Goal: Task Accomplishment & Management: Complete application form

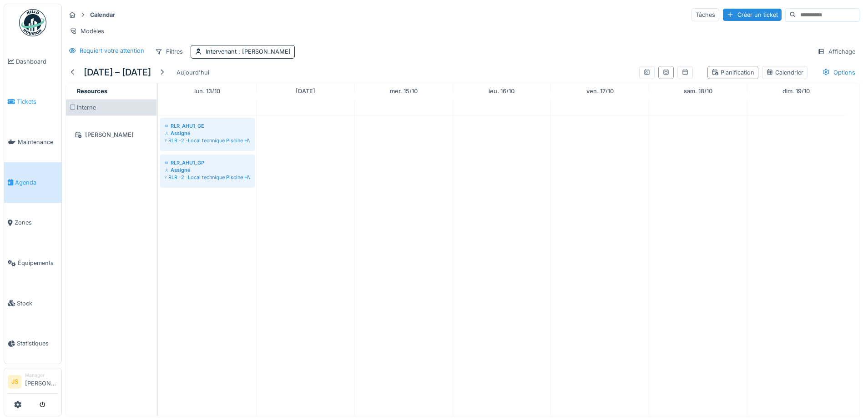
click at [34, 101] on span "Tickets" at bounding box center [37, 101] width 41 height 9
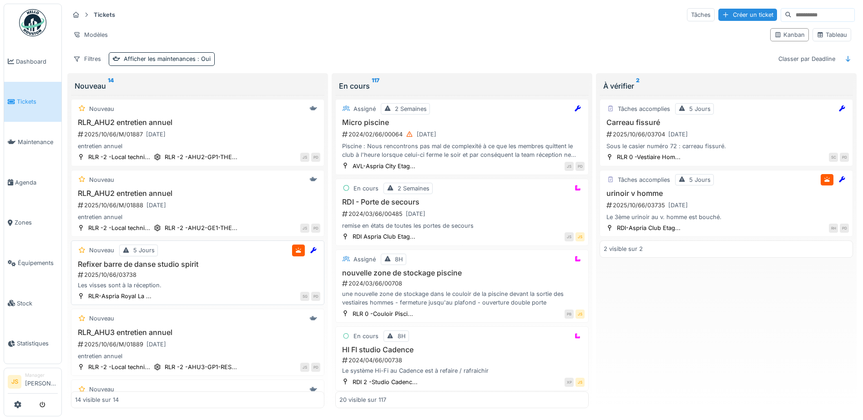
click at [159, 264] on h3 "Refixer barre de danse studio spirit" at bounding box center [197, 264] width 245 height 9
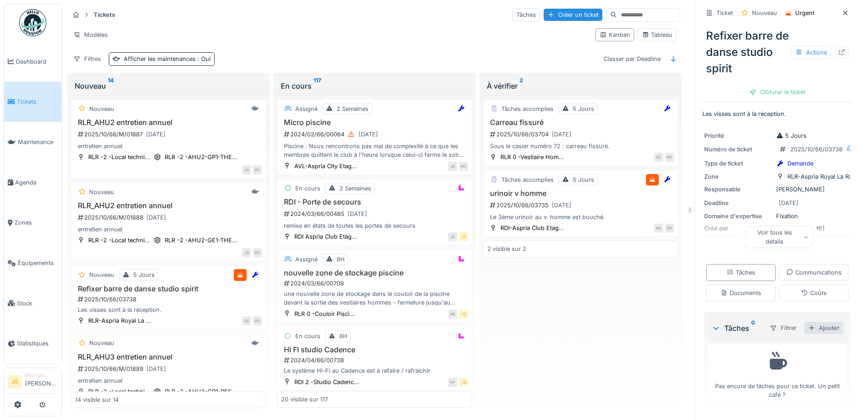
click at [808, 334] on div "Ajouter" at bounding box center [823, 328] width 39 height 12
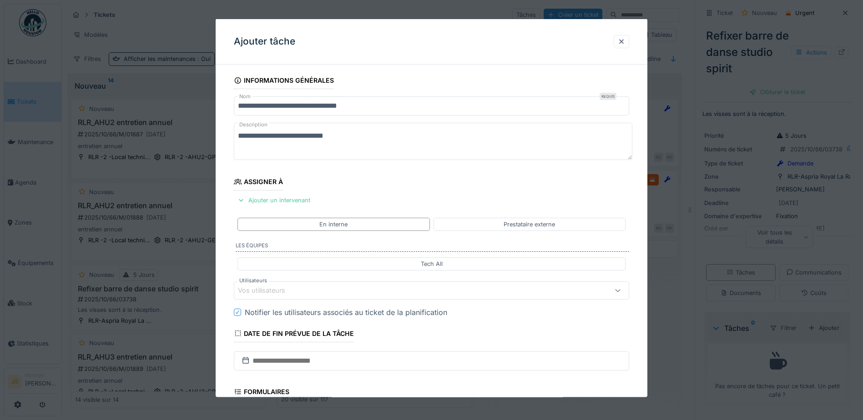
click at [342, 289] on div "Vos utilisateurs" at bounding box center [408, 290] width 341 height 10
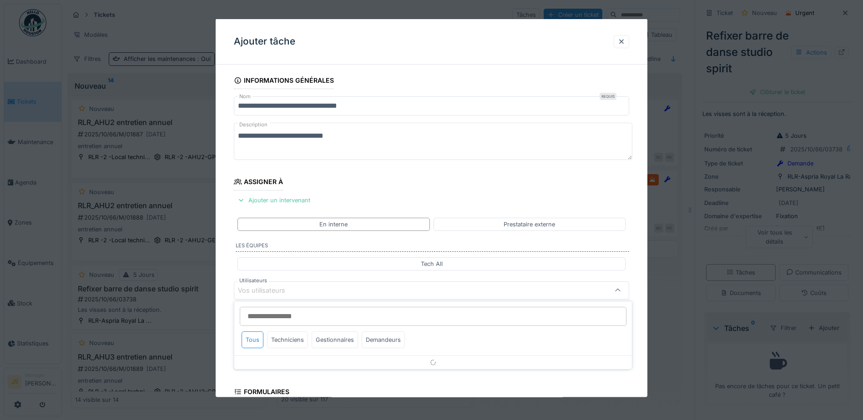
scroll to position [82, 0]
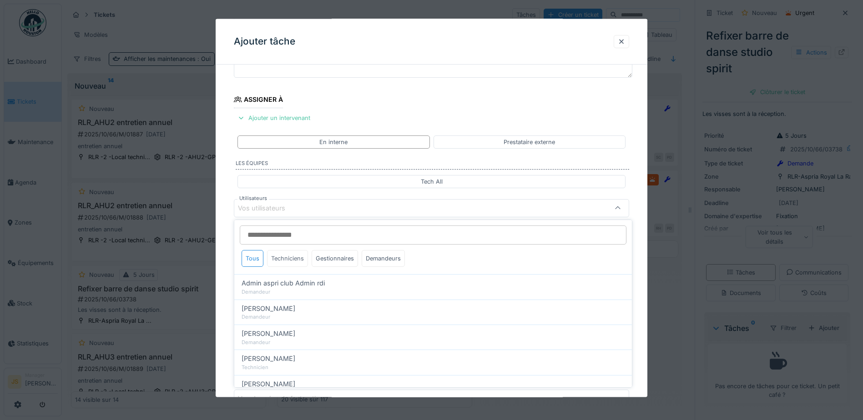
click at [291, 261] on div "Techniciens" at bounding box center [287, 258] width 41 height 17
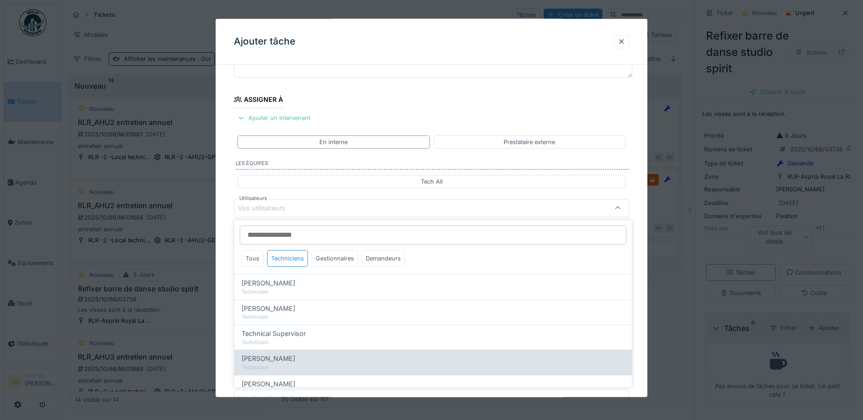
click at [258, 360] on span "Wojciech Wierozebski" at bounding box center [268, 359] width 54 height 10
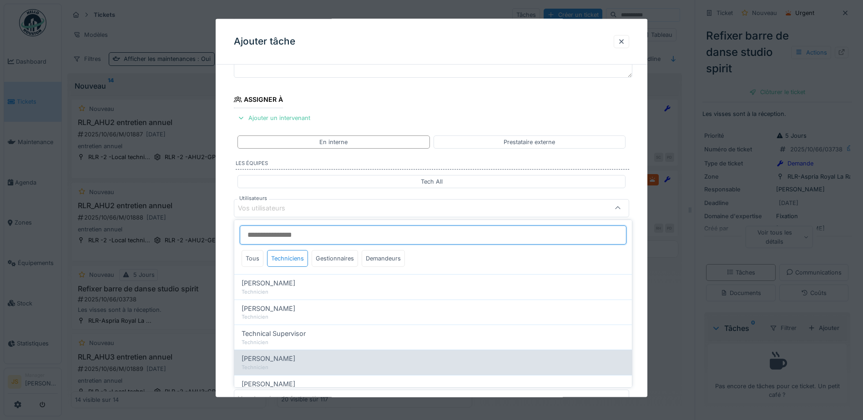
type input "****"
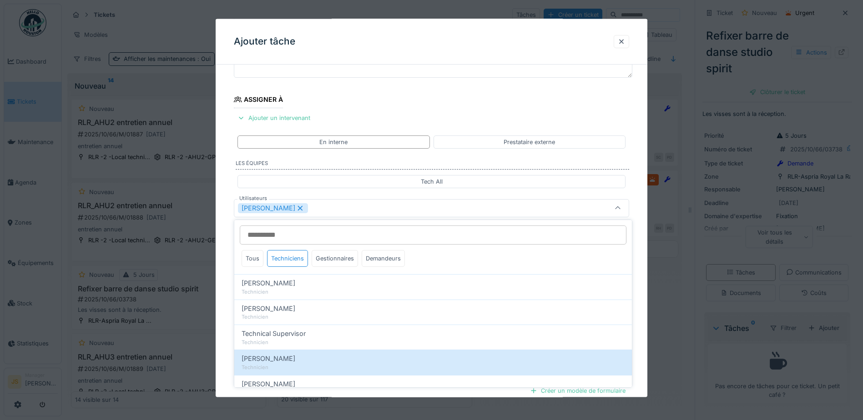
click at [227, 343] on div "**********" at bounding box center [432, 243] width 432 height 506
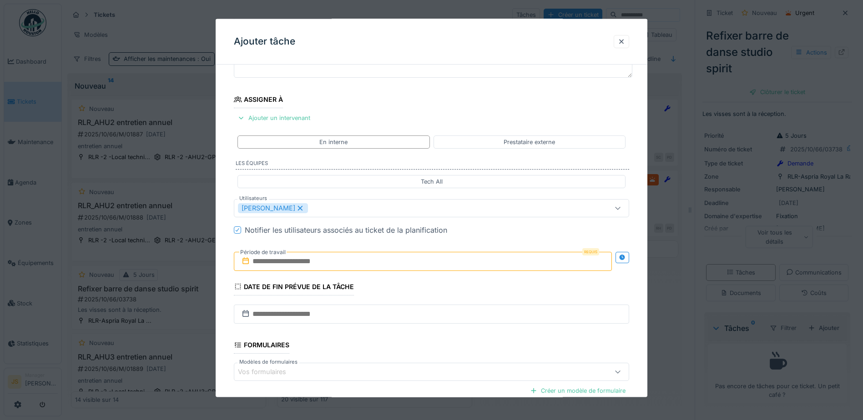
click at [286, 261] on input "text" at bounding box center [423, 260] width 378 height 19
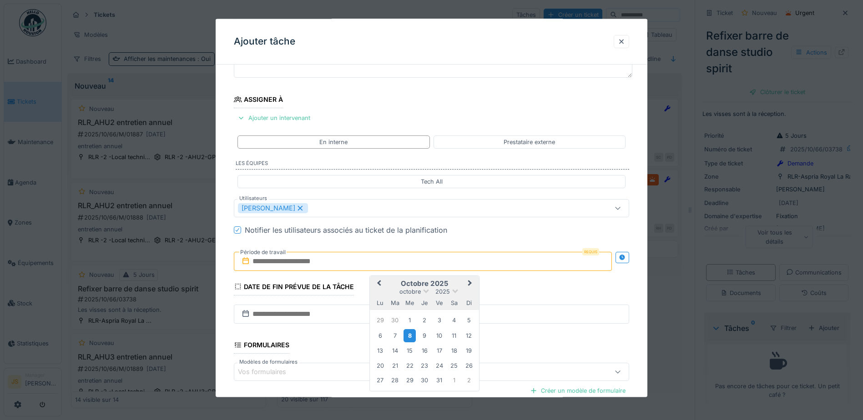
click at [408, 335] on div "8" at bounding box center [409, 335] width 12 height 13
click at [410, 335] on div "8" at bounding box center [409, 335] width 12 height 13
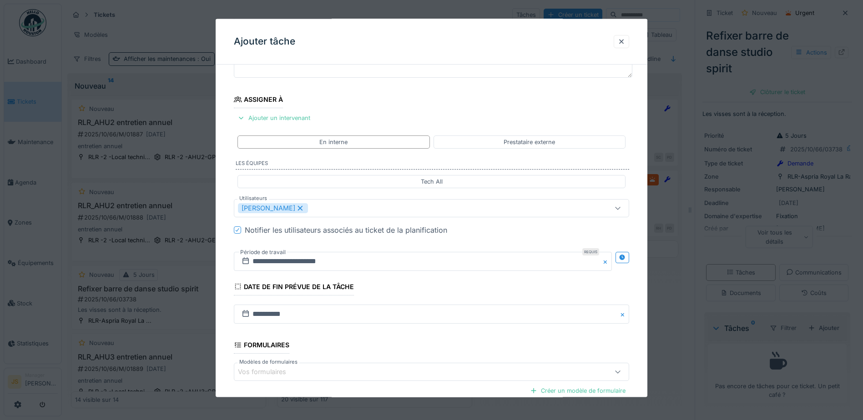
scroll to position [180, 0]
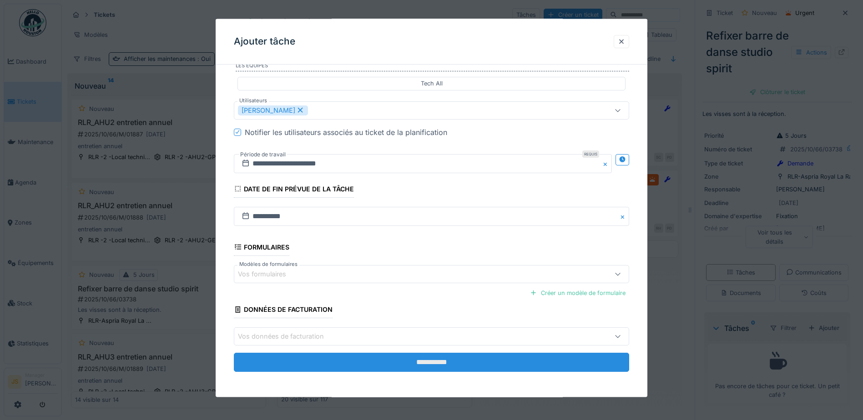
click at [412, 365] on input "**********" at bounding box center [431, 362] width 395 height 19
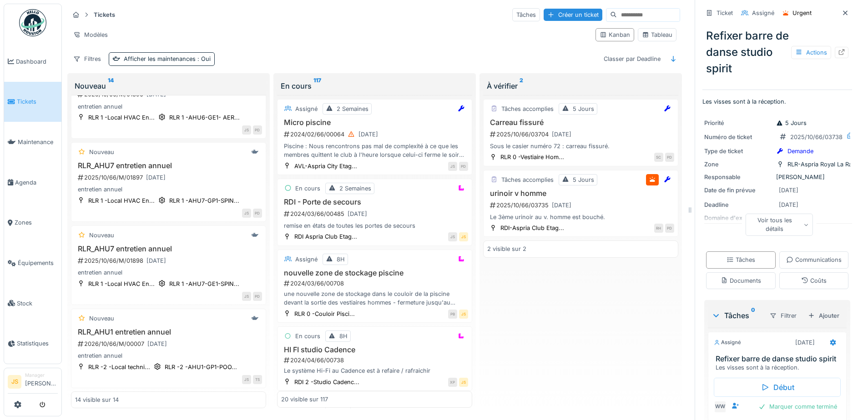
scroll to position [860, 0]
click at [528, 130] on div "2025/10/66/03704 08/10/2025" at bounding box center [581, 134] width 185 height 11
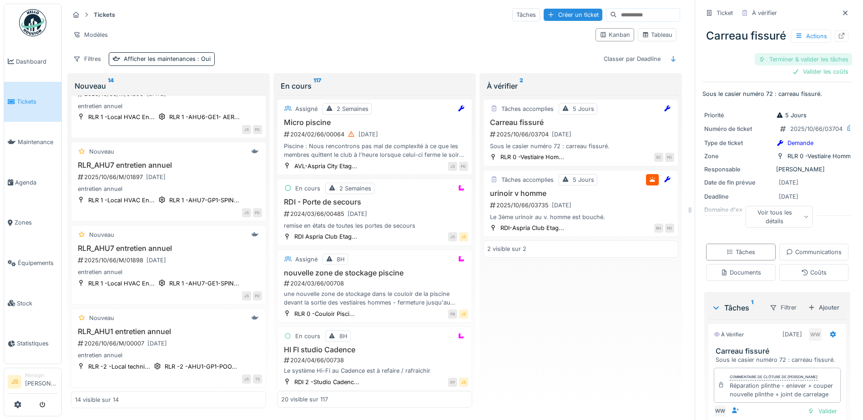
click at [799, 65] on div "Terminer & valider les tâches" at bounding box center [802, 59] width 97 height 12
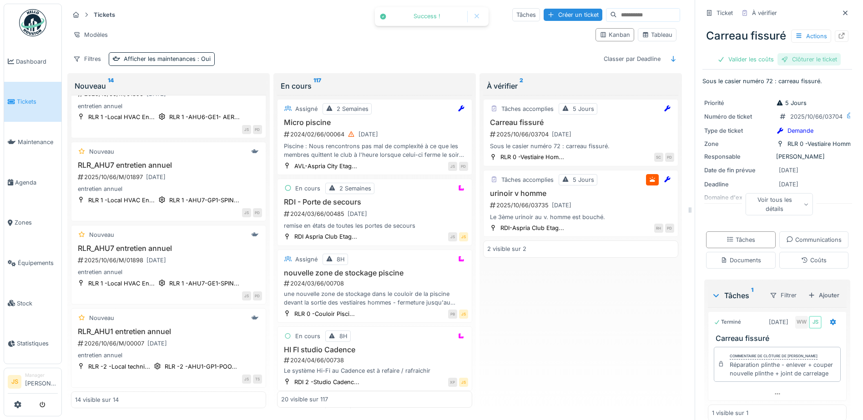
click at [799, 65] on div "Clôturer le ticket" at bounding box center [808, 59] width 63 height 12
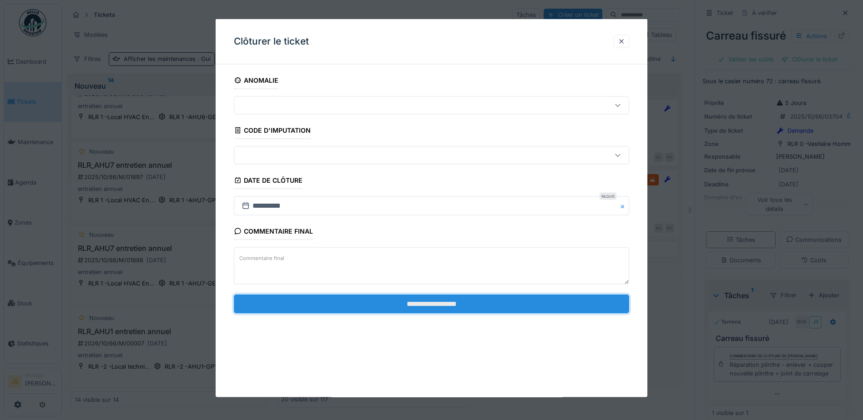
click at [359, 305] on input "**********" at bounding box center [431, 303] width 395 height 19
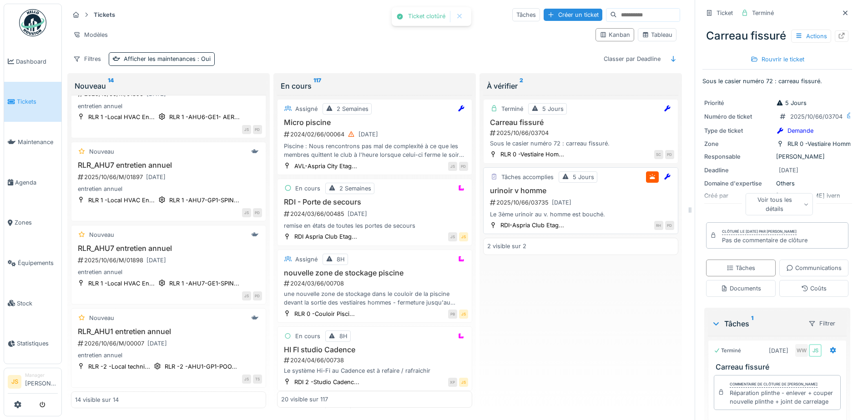
click at [513, 189] on h3 "urinoir v homme" at bounding box center [580, 190] width 187 height 9
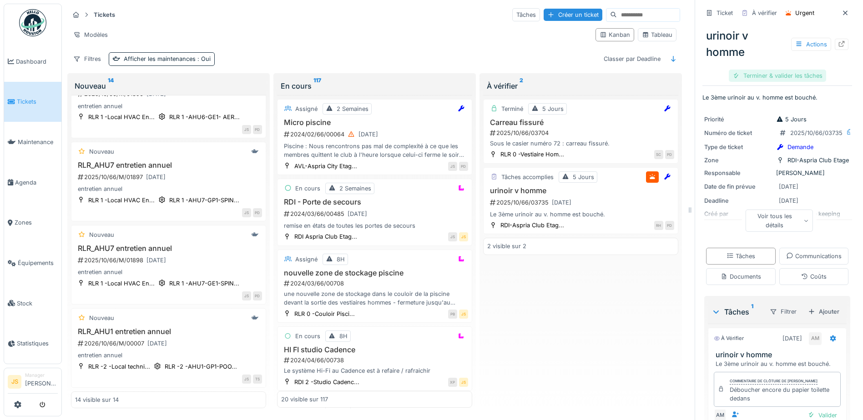
click at [771, 73] on div "Terminer & valider les tâches" at bounding box center [777, 76] width 97 height 12
click at [758, 72] on div "Clôturer le ticket" at bounding box center [776, 76] width 63 height 12
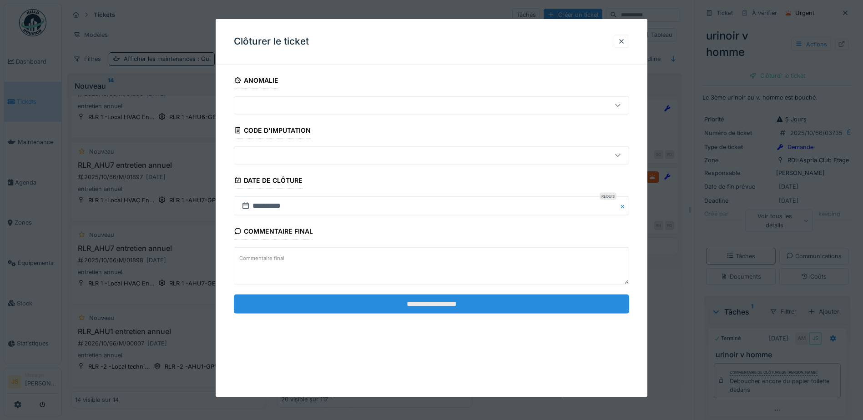
click at [400, 305] on input "**********" at bounding box center [431, 303] width 395 height 19
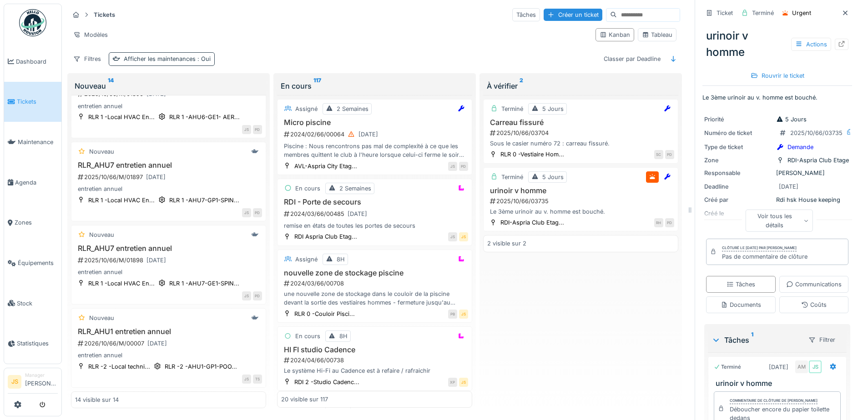
click at [201, 59] on span ": Oui" at bounding box center [203, 58] width 15 height 7
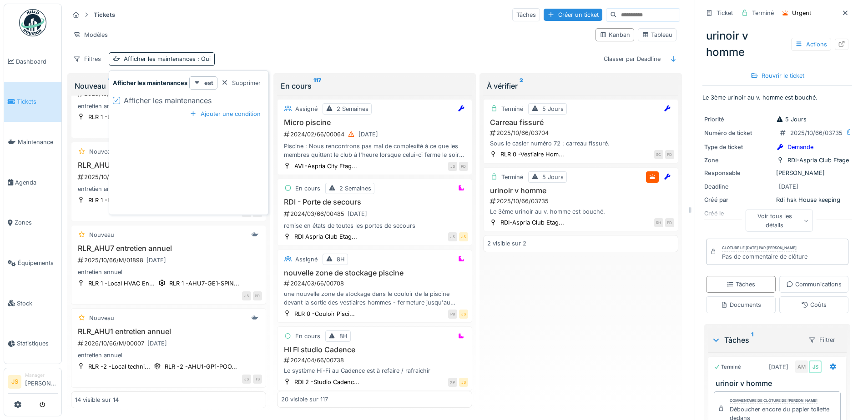
click at [116, 101] on icon at bounding box center [117, 101] width 4 height 4
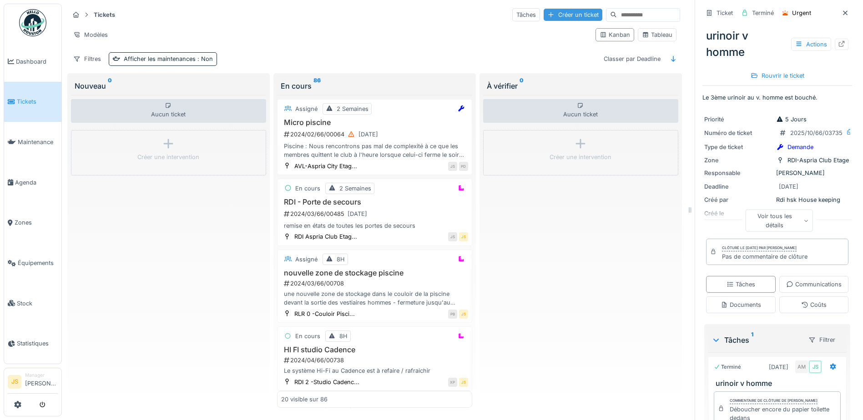
click at [543, 15] on div "Créer un ticket" at bounding box center [572, 15] width 59 height 12
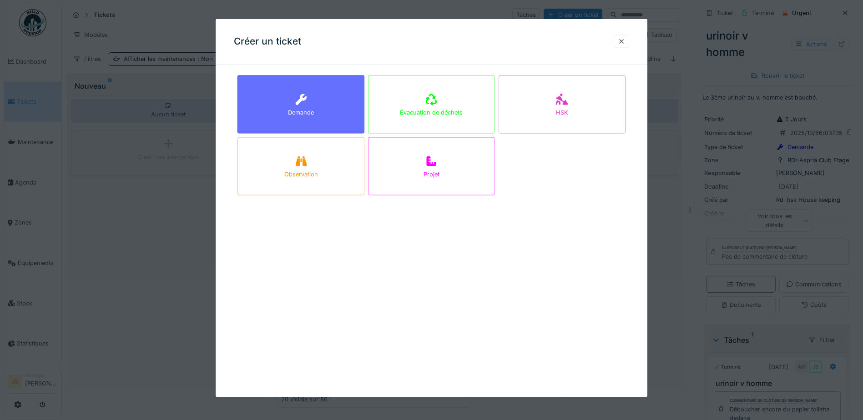
click at [314, 121] on div "Demande" at bounding box center [300, 104] width 127 height 58
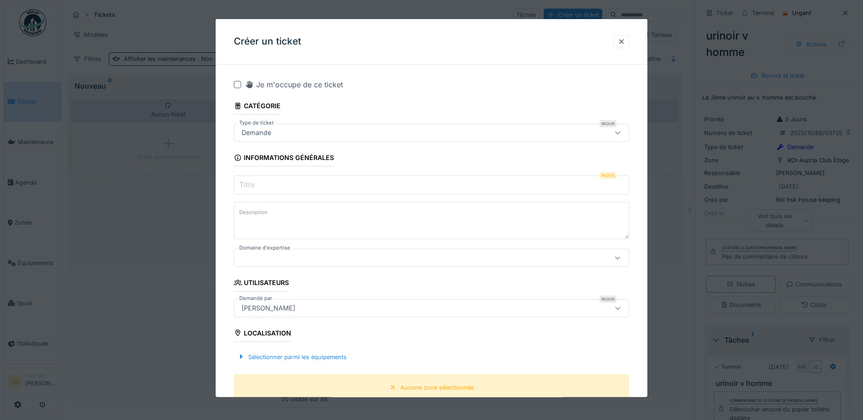
click at [280, 187] on input "Titre" at bounding box center [431, 185] width 395 height 19
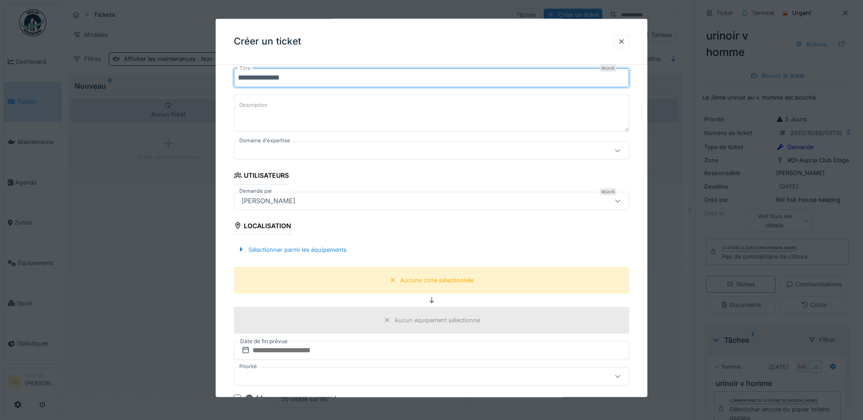
scroll to position [136, 0]
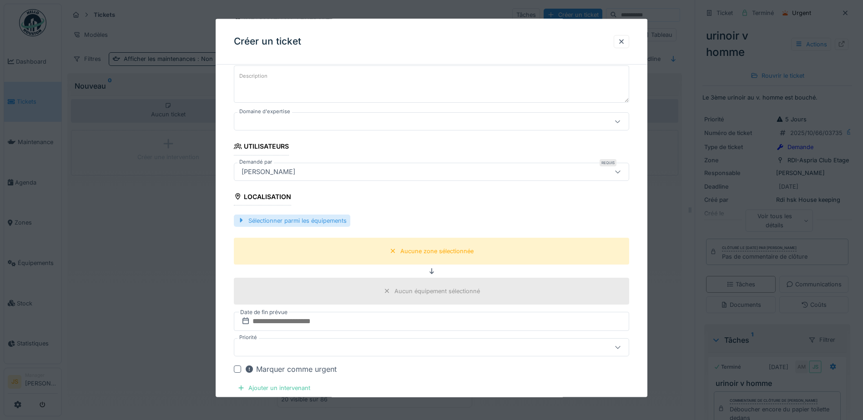
type input "**********"
click at [326, 222] on div "Sélectionner parmi les équipements" at bounding box center [292, 220] width 116 height 12
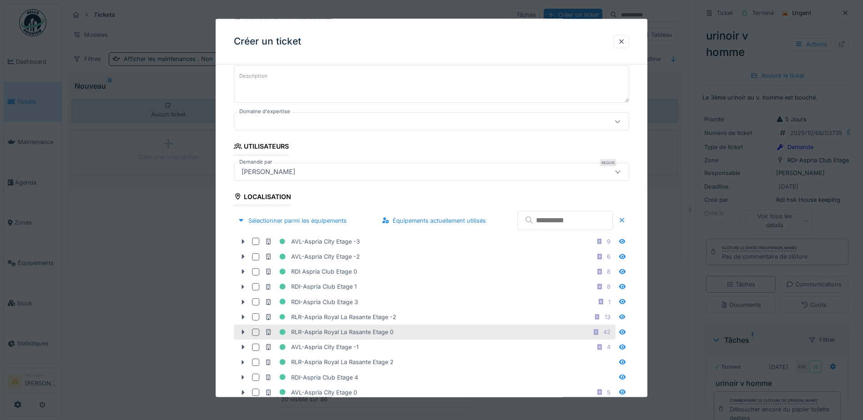
click at [254, 336] on div at bounding box center [255, 331] width 7 height 7
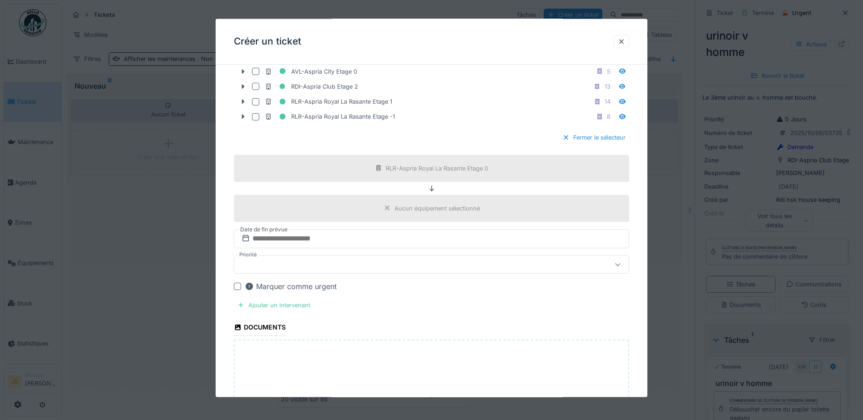
scroll to position [500, 0]
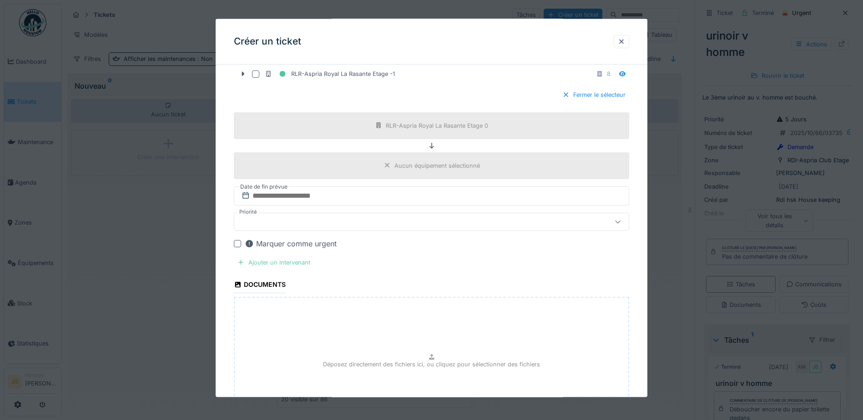
click at [292, 261] on div "Ajouter un intervenant" at bounding box center [274, 262] width 80 height 12
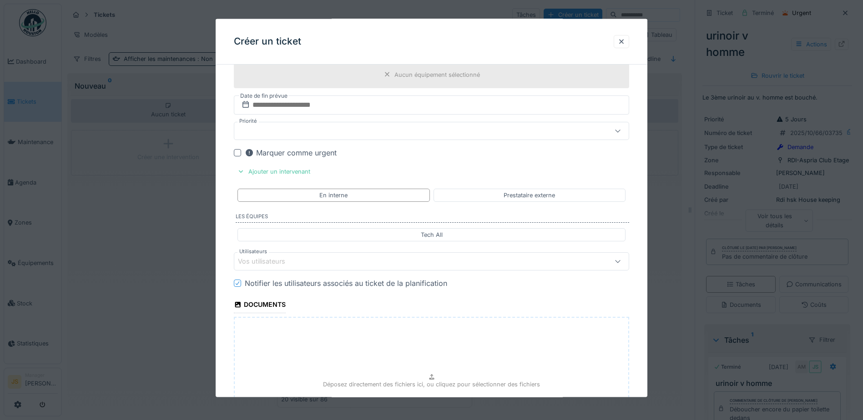
click at [302, 265] on div "Vos utilisateurs" at bounding box center [408, 261] width 341 height 10
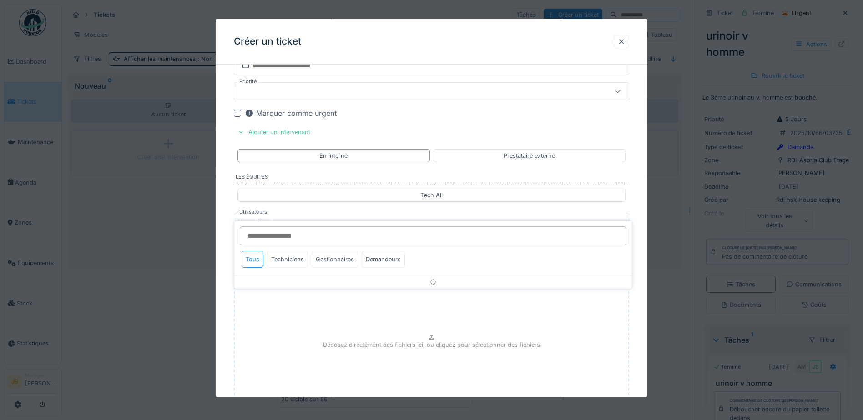
scroll to position [644, 0]
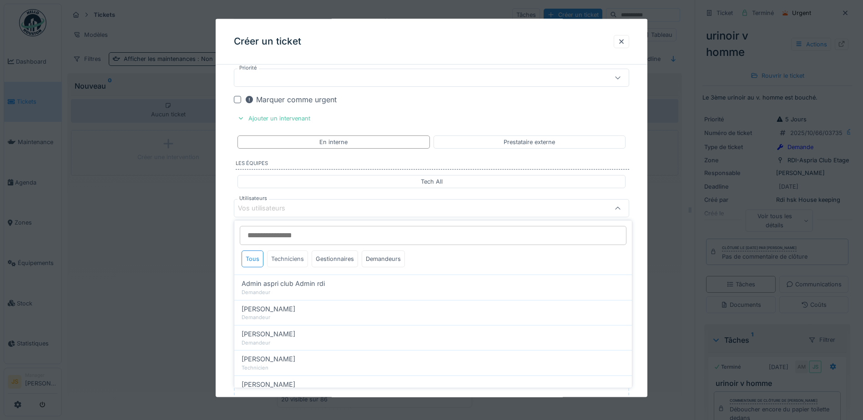
click at [294, 261] on div "Techniciens" at bounding box center [287, 259] width 41 height 17
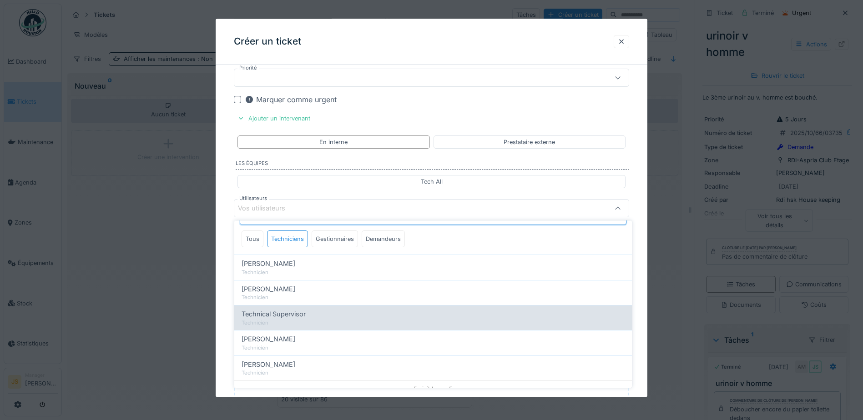
scroll to position [29, 0]
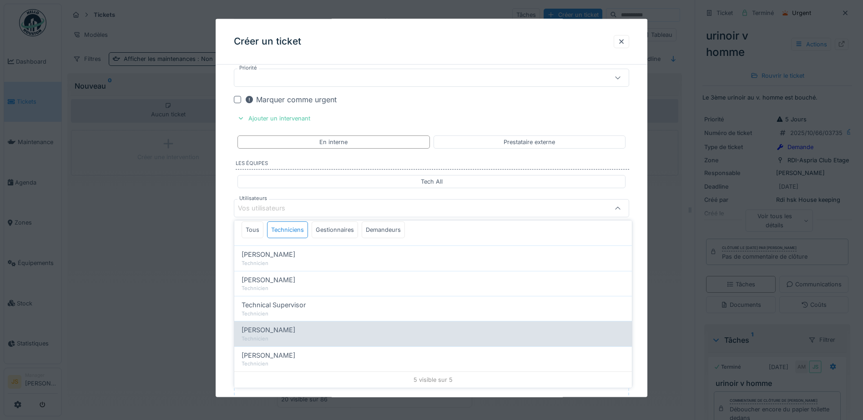
click at [265, 352] on span "[PERSON_NAME]" at bounding box center [268, 356] width 54 height 10
type input "*****"
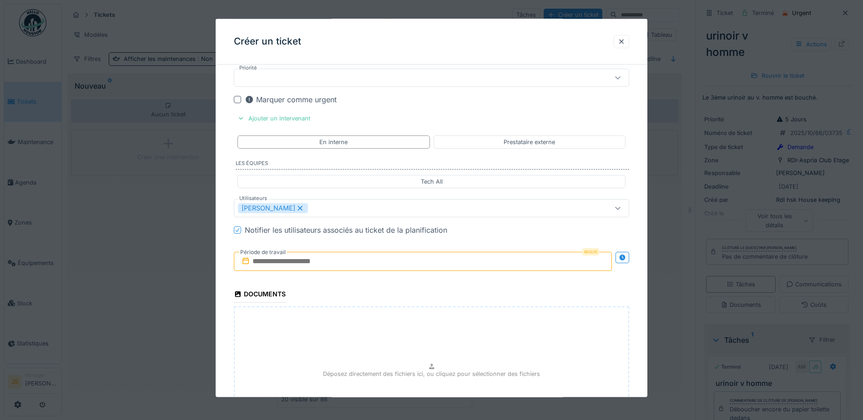
click at [290, 260] on input "text" at bounding box center [423, 261] width 378 height 19
click at [471, 285] on button "Next Month" at bounding box center [470, 284] width 15 height 15
click at [421, 351] on div "13" at bounding box center [424, 350] width 12 height 12
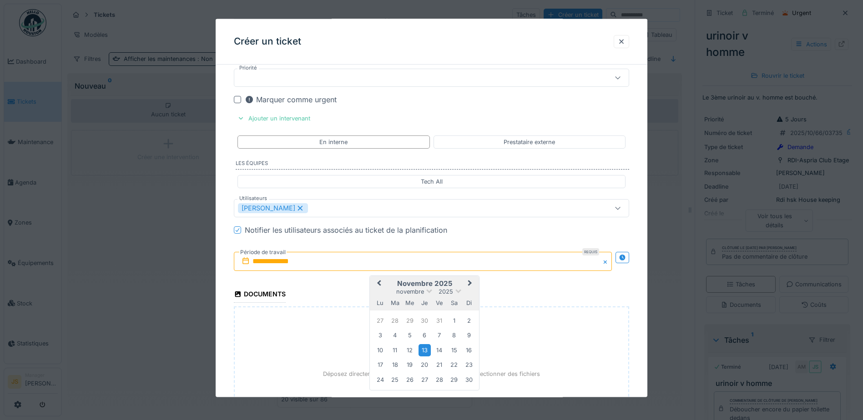
click at [421, 351] on div "13" at bounding box center [424, 350] width 12 height 12
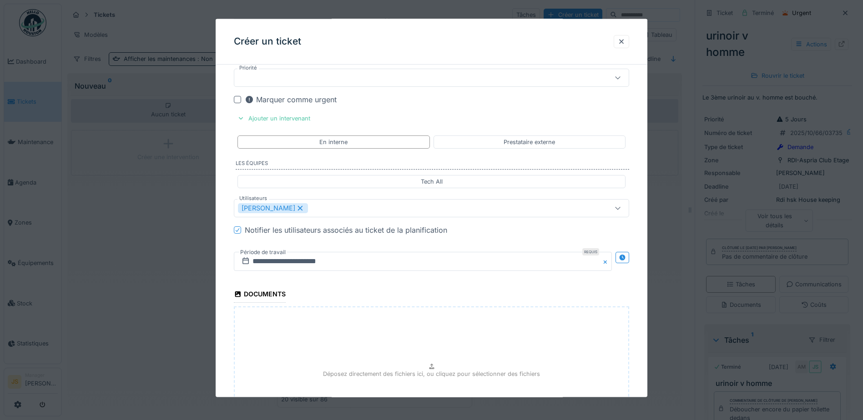
scroll to position [749, 0]
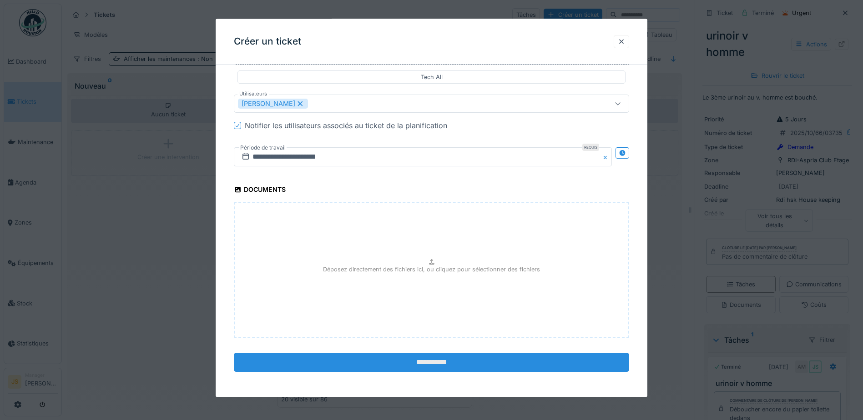
click at [457, 361] on input "**********" at bounding box center [431, 362] width 395 height 19
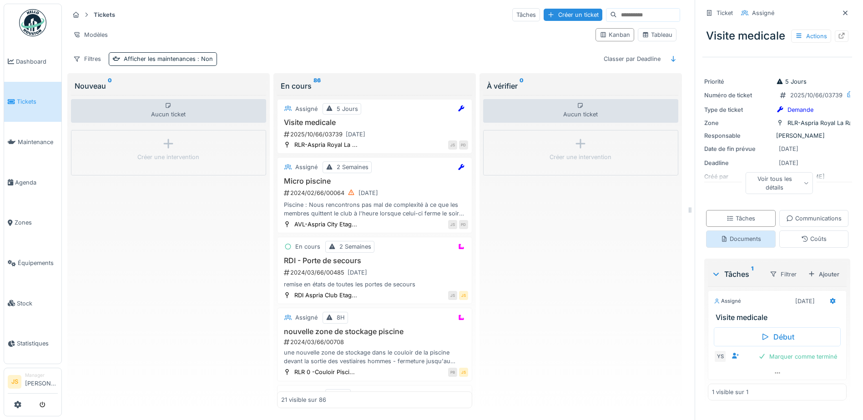
click at [761, 243] on div "Documents" at bounding box center [740, 239] width 40 height 9
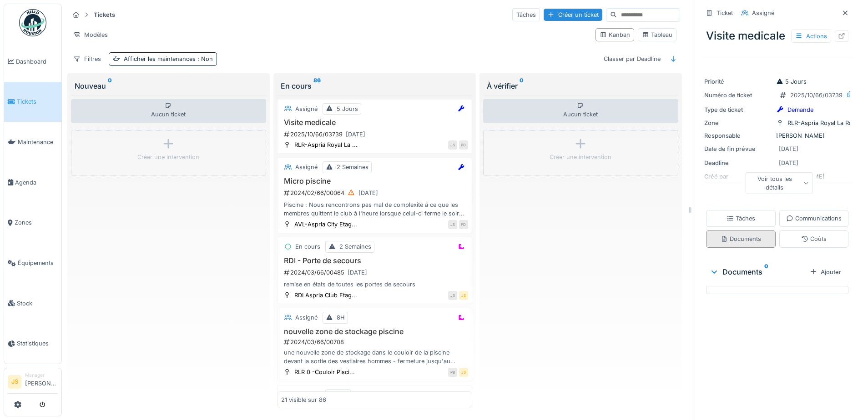
scroll to position [7, 0]
click at [578, 243] on div "Aucun ticket Créer une intervention" at bounding box center [580, 251] width 195 height 313
click at [755, 223] on div "Tâches" at bounding box center [740, 218] width 29 height 9
